Goal: Task Accomplishment & Management: Manage account settings

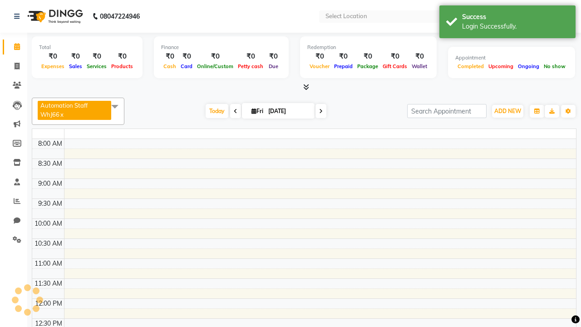
select select "en"
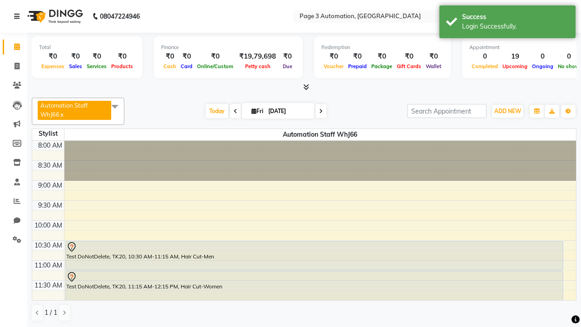
click at [19, 16] on icon at bounding box center [16, 16] width 5 height 6
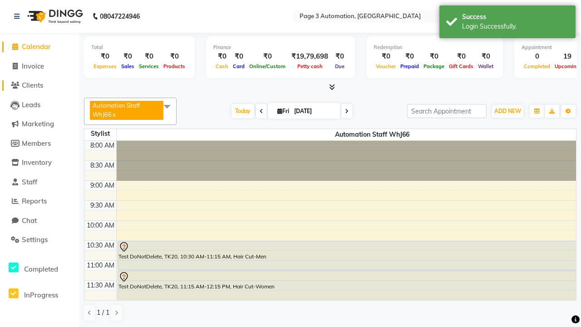
click at [40, 85] on span "Clients" at bounding box center [32, 85] width 21 height 9
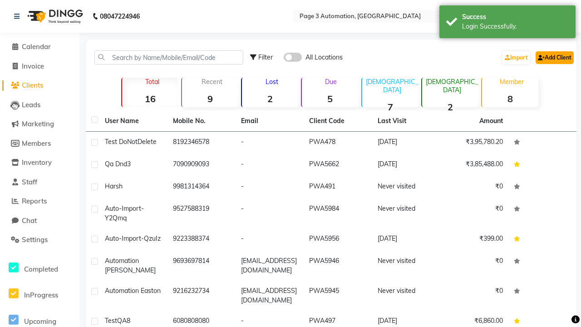
click at [554, 57] on link "Add Client" at bounding box center [555, 57] width 38 height 13
select select "22"
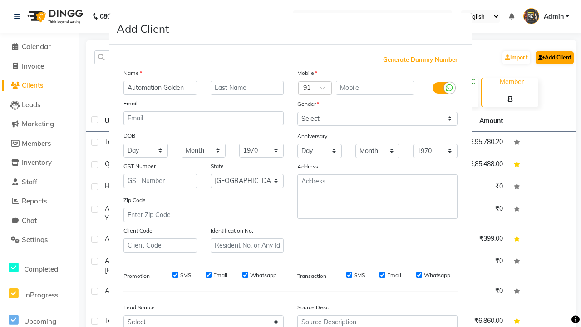
type input "Automation Golden"
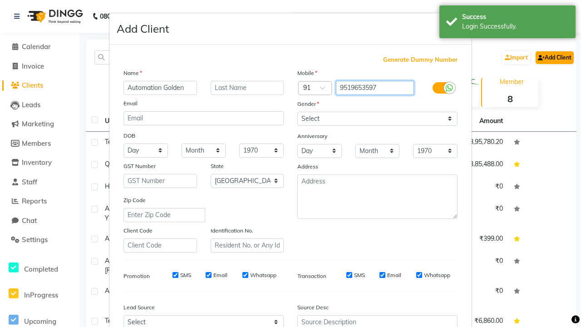
type input "9519653597"
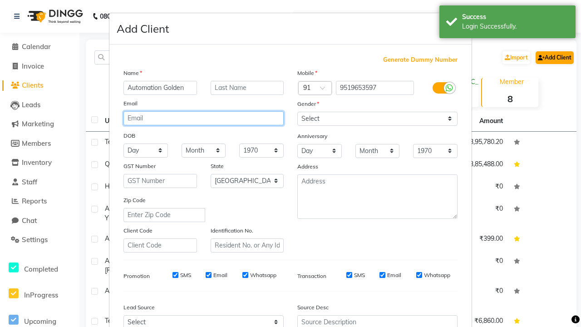
type input "[EMAIL_ADDRESS][DOMAIN_NAME]"
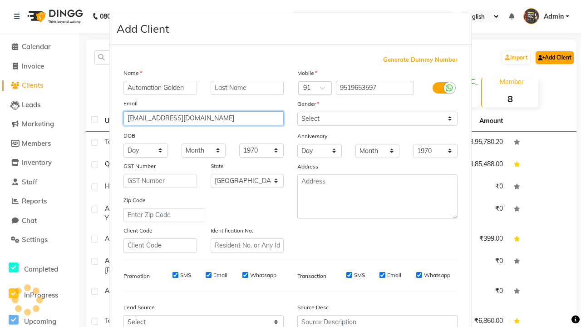
select select "[DEMOGRAPHIC_DATA]"
type input "[EMAIL_ADDRESS][DOMAIN_NAME]"
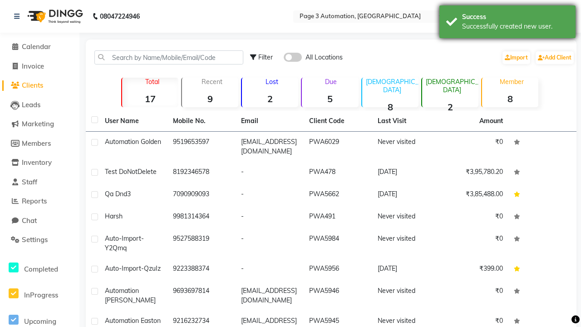
click at [508, 23] on div "Successfully created new user." at bounding box center [515, 27] width 107 height 10
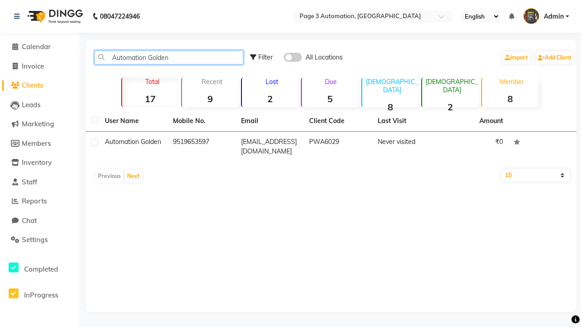
type input "Automation Golden"
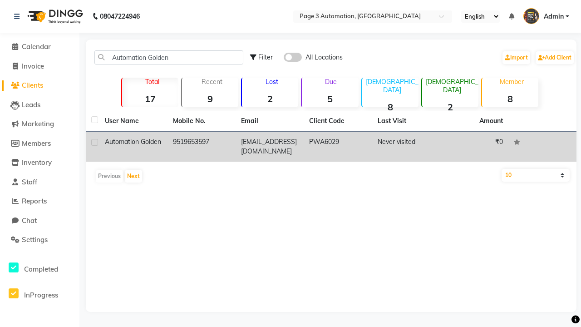
click at [331, 143] on td "PWA6029" at bounding box center [338, 147] width 68 height 30
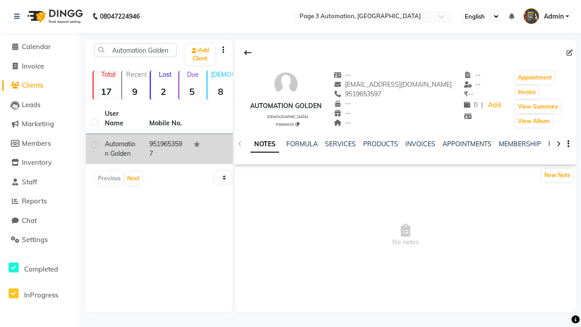
click at [570, 52] on icon at bounding box center [570, 53] width 6 height 6
select select "22"
select select "[DEMOGRAPHIC_DATA]"
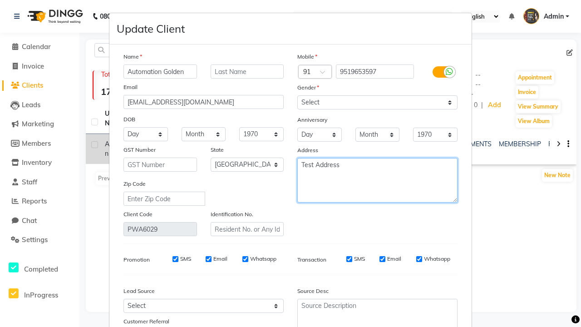
type textarea "Test Address"
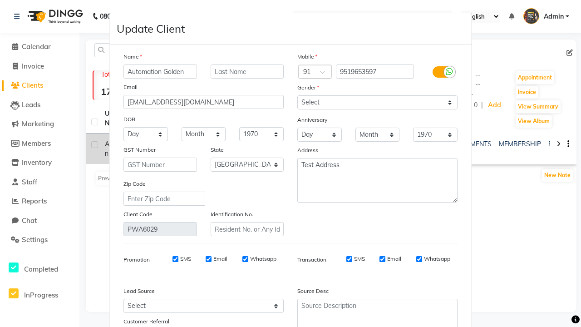
select select
select select "null"
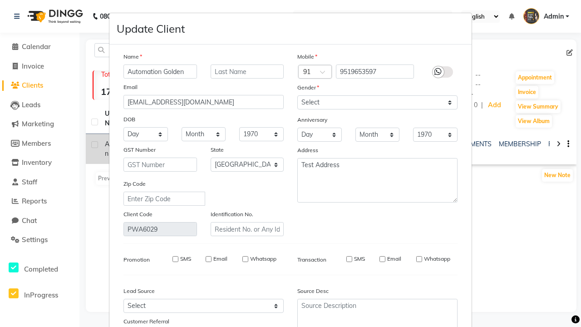
select select
checkbox input "false"
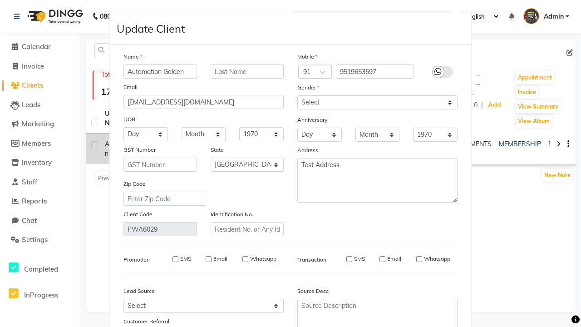
checkbox input "false"
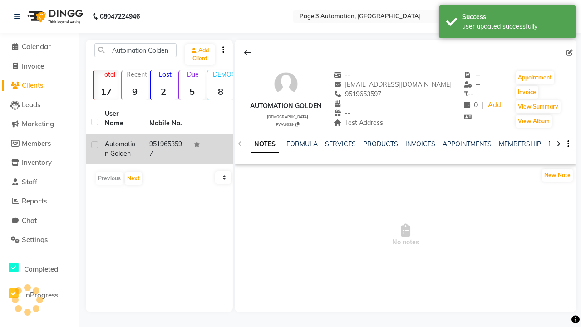
scroll to position [76, 0]
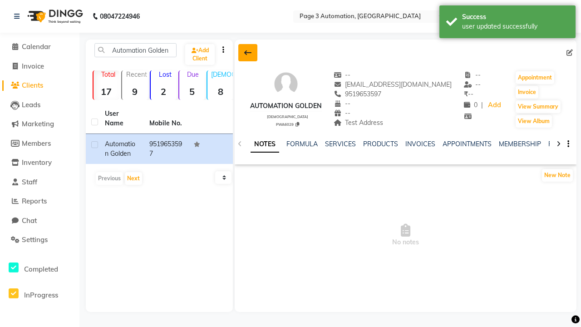
click at [508, 23] on div "user updated successfully" at bounding box center [515, 27] width 107 height 10
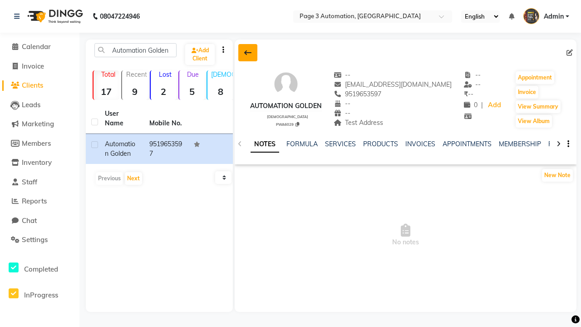
click at [248, 53] on icon at bounding box center [247, 52] width 7 height 7
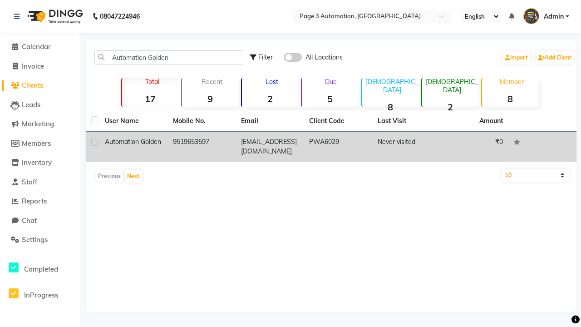
click at [94, 142] on label at bounding box center [94, 142] width 7 height 7
click at [94, 142] on input "checkbox" at bounding box center [94, 143] width 6 height 6
checkbox input "true"
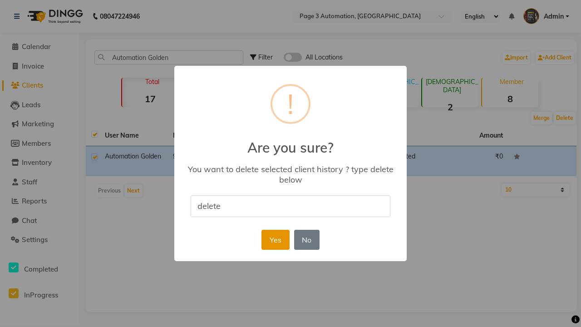
type input "delete"
click at [275, 239] on button "Yes" at bounding box center [276, 240] width 28 height 20
